Goal: Transaction & Acquisition: Subscribe to service/newsletter

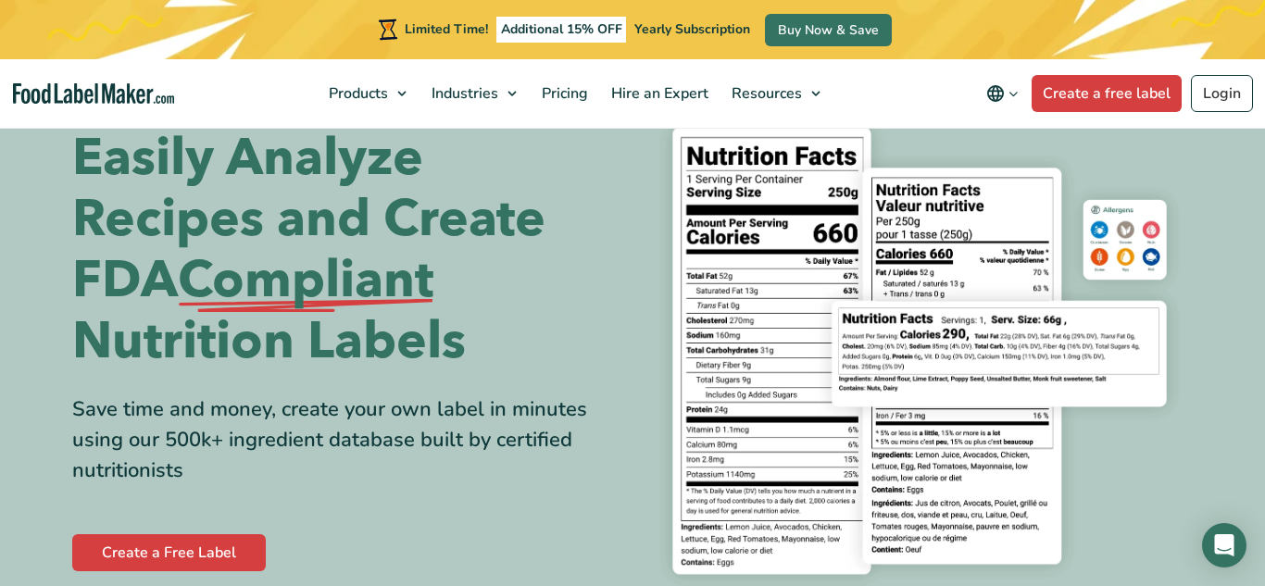
scroll to position [65, 0]
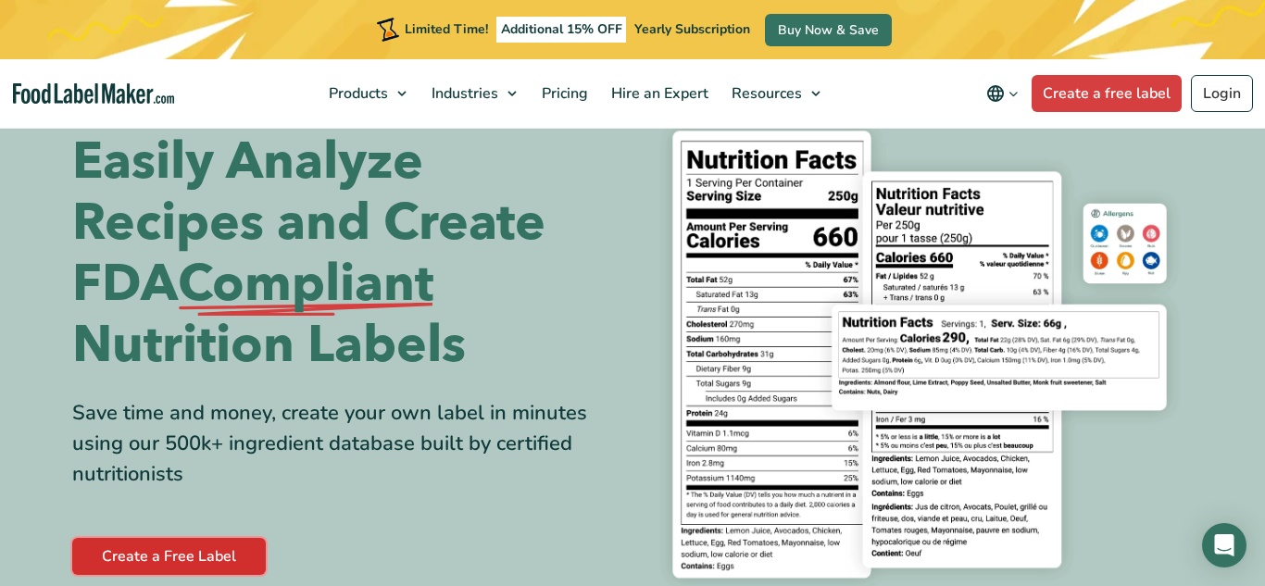
click at [220, 552] on link "Create a Free Label" at bounding box center [169, 556] width 194 height 37
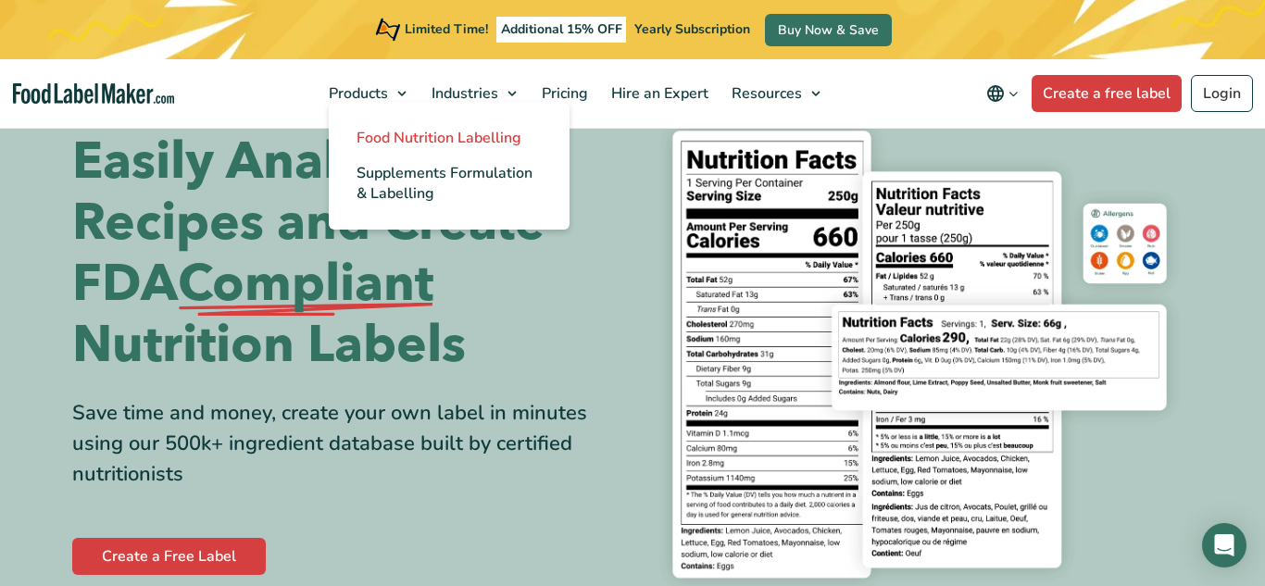
click at [409, 140] on span "Food Nutrition Labelling" at bounding box center [439, 138] width 165 height 20
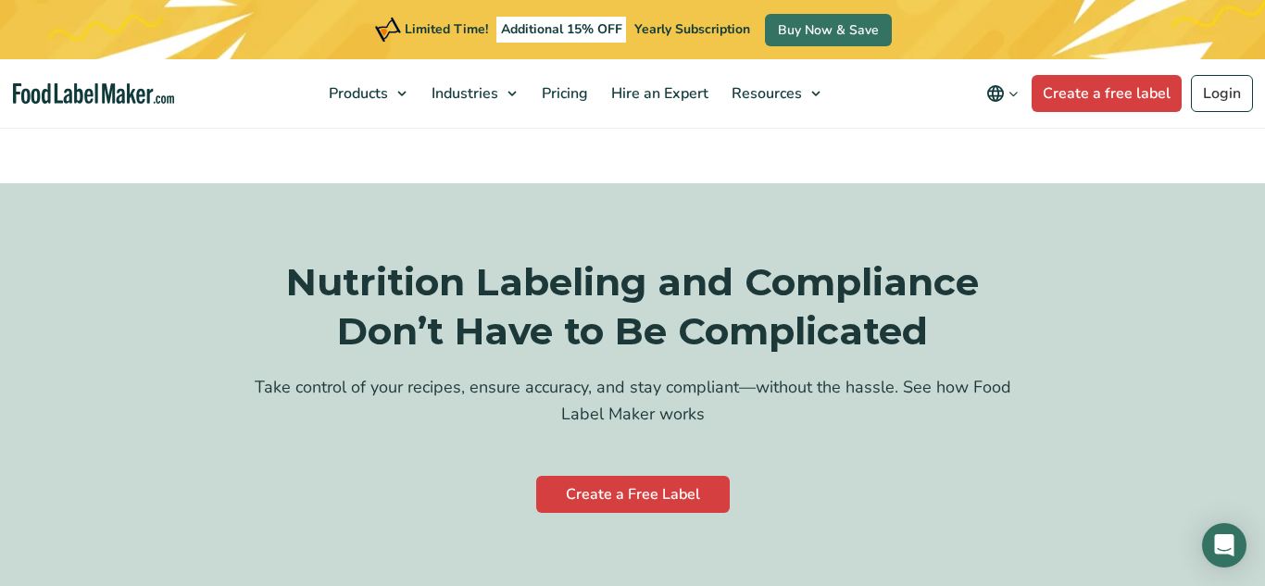
scroll to position [3498, 0]
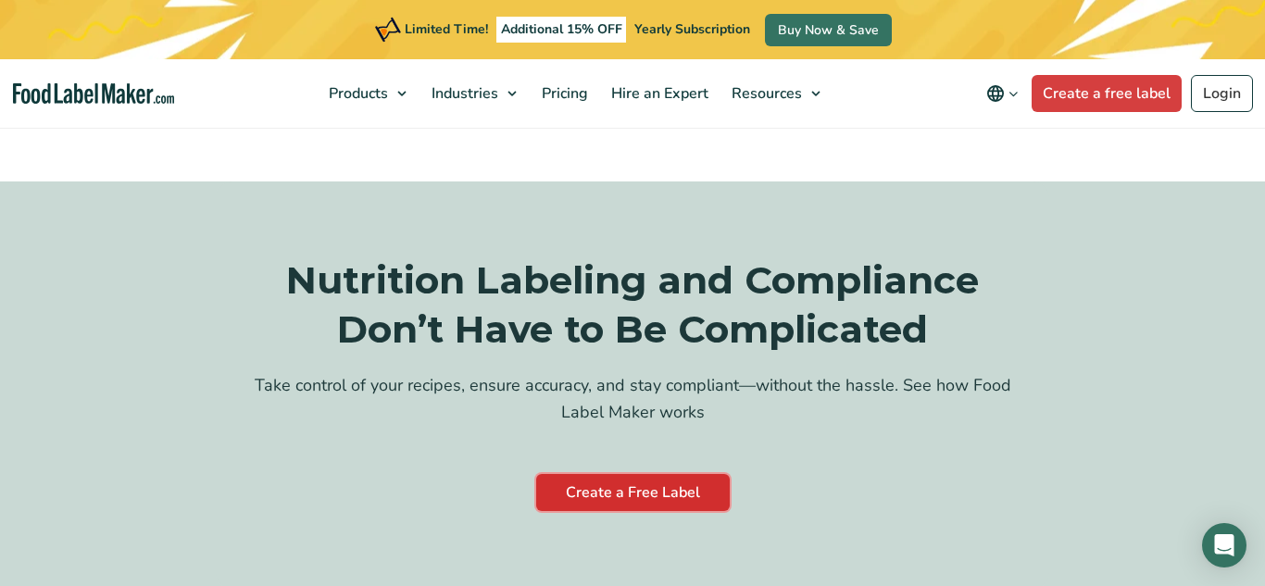
click at [645, 474] on link "Create a Free Label" at bounding box center [633, 492] width 194 height 37
